Goal: Browse casually

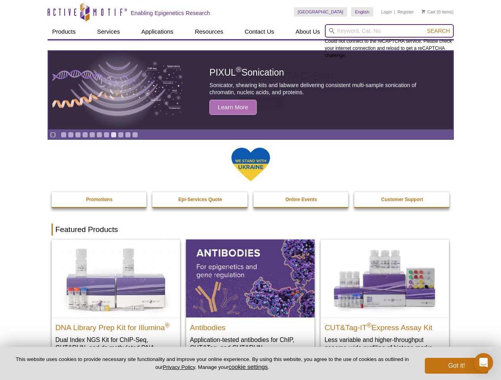
click at [389, 31] on input "search" at bounding box center [389, 30] width 129 height 13
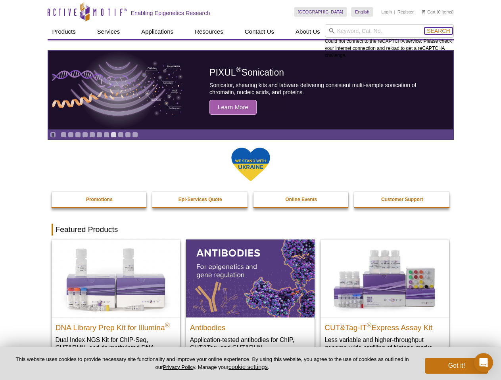
click at [438, 31] on span "Search" at bounding box center [437, 31] width 23 height 6
click at [53, 135] on icon "Pause" at bounding box center [52, 134] width 5 height 5
click at [63, 135] on link "Go to slide 1" at bounding box center [64, 135] width 6 height 6
click at [71, 135] on link "Go to slide 2" at bounding box center [71, 135] width 6 height 6
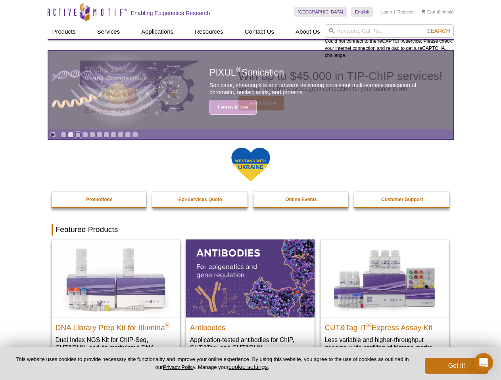
click at [78, 135] on link "Go to slide 3" at bounding box center [78, 135] width 6 height 6
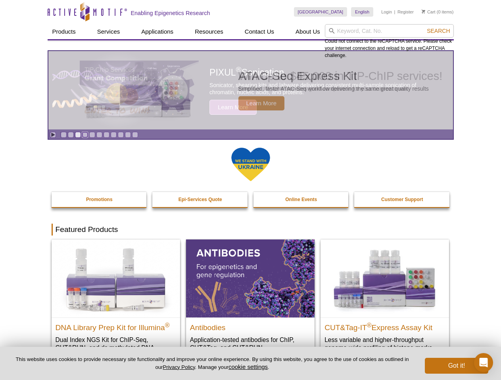
click at [85, 135] on link "Go to slide 4" at bounding box center [85, 135] width 6 height 6
